Goal: Information Seeking & Learning: Learn about a topic

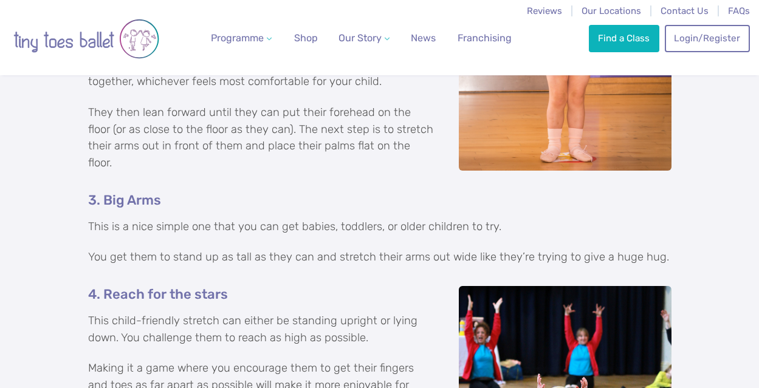
scroll to position [1110, 0]
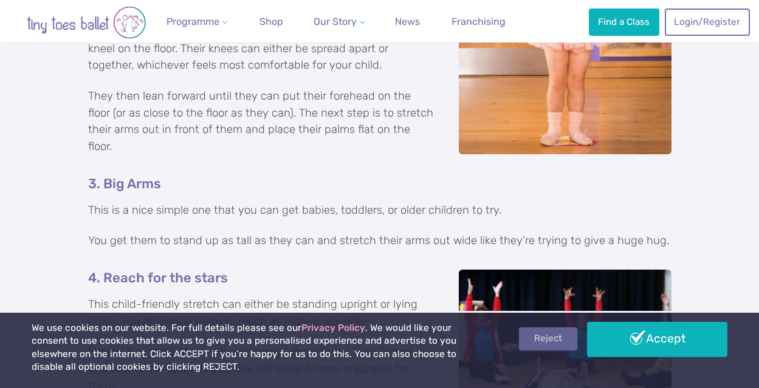
click at [561, 342] on link "Reject" at bounding box center [548, 339] width 58 height 23
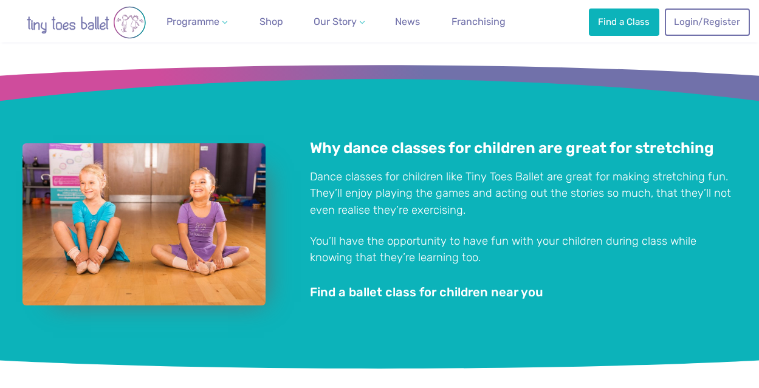
scroll to position [2643, 0]
